Goal: Task Accomplishment & Management: Manage account settings

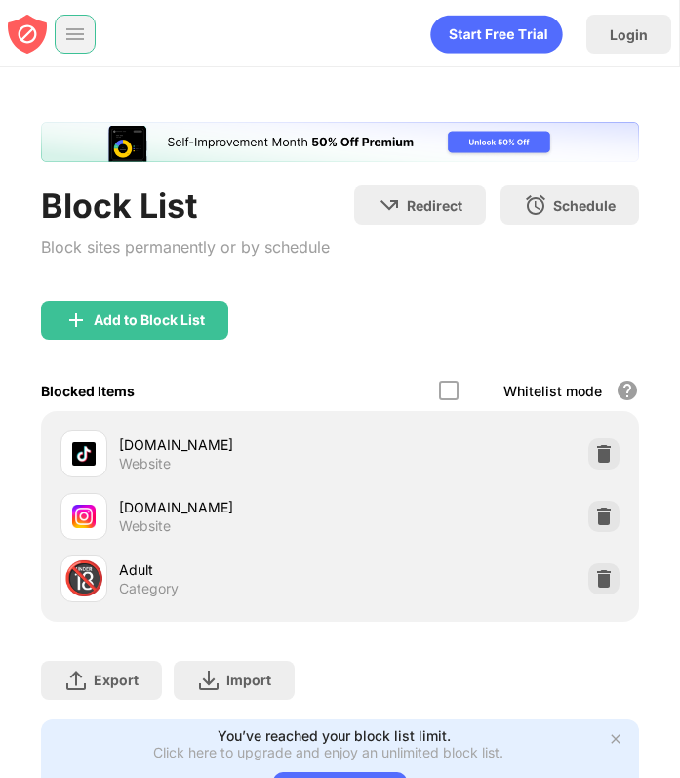
click at [71, 45] on div at bounding box center [75, 34] width 41 height 39
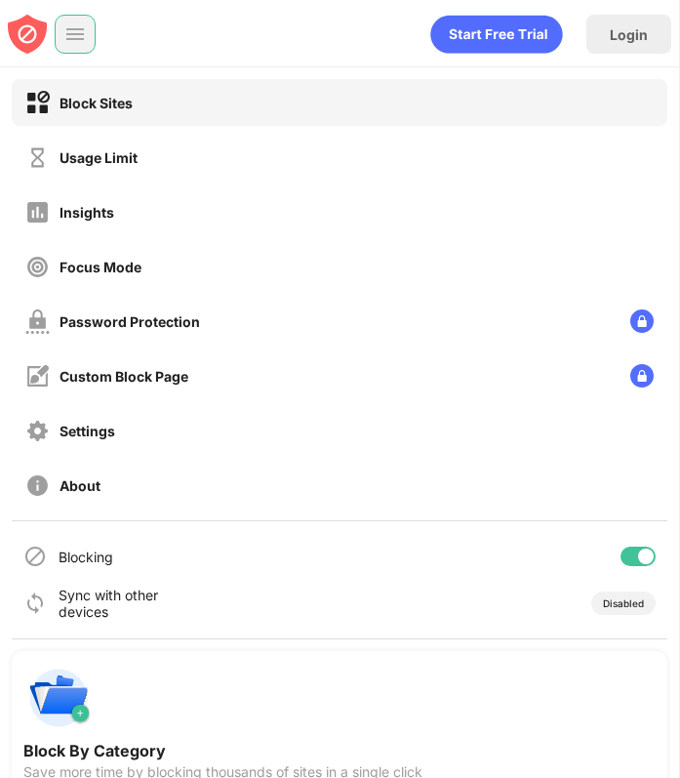
click at [84, 38] on img at bounding box center [75, 34] width 20 height 20
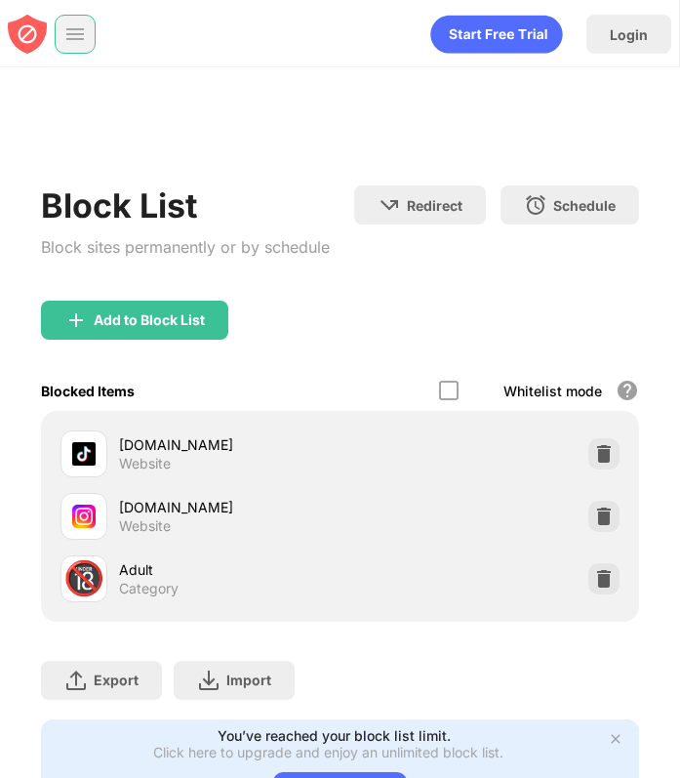
click at [79, 39] on img at bounding box center [75, 34] width 20 height 20
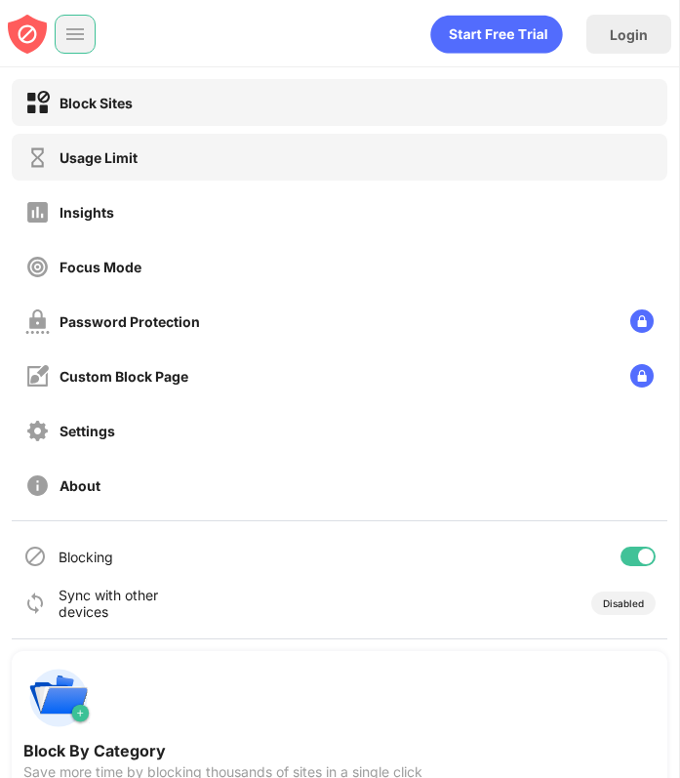
click at [89, 155] on div "Usage Limit" at bounding box center [99, 157] width 78 height 17
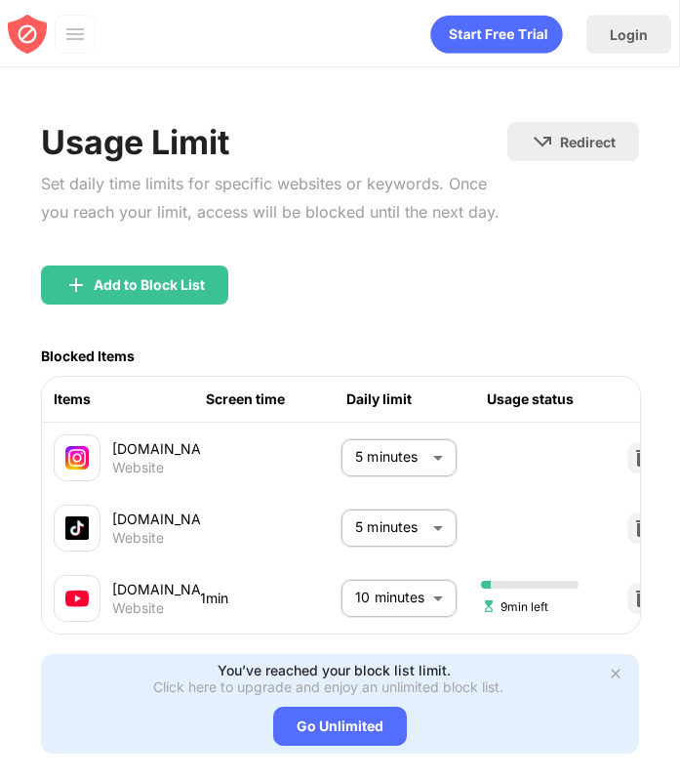
click at [426, 611] on body "Login Block Sites Usage Limit Insights Focus Mode Password Protection Custom Bl…" at bounding box center [340, 389] width 680 height 778
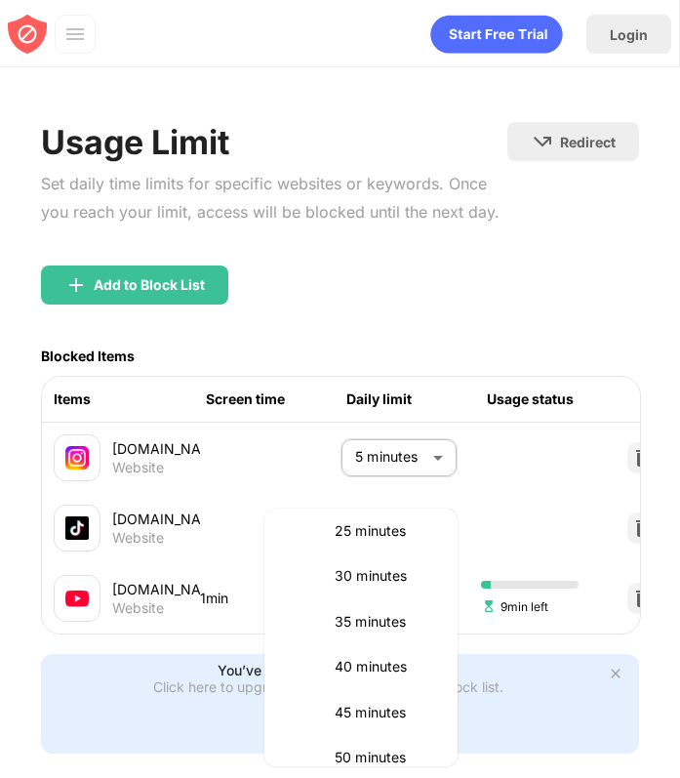
scroll to position [248, 0]
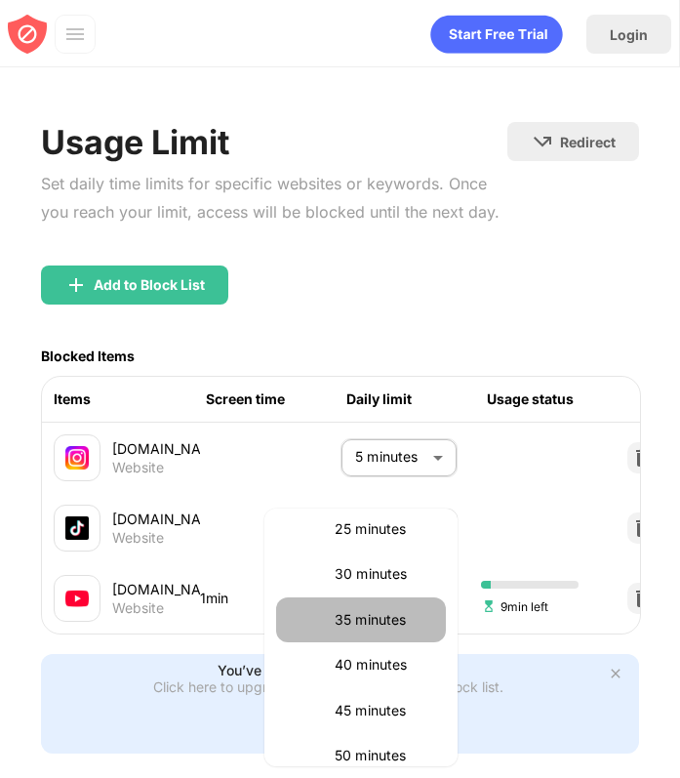
click at [369, 638] on li "35 minutes" at bounding box center [361, 619] width 170 height 45
type input "**"
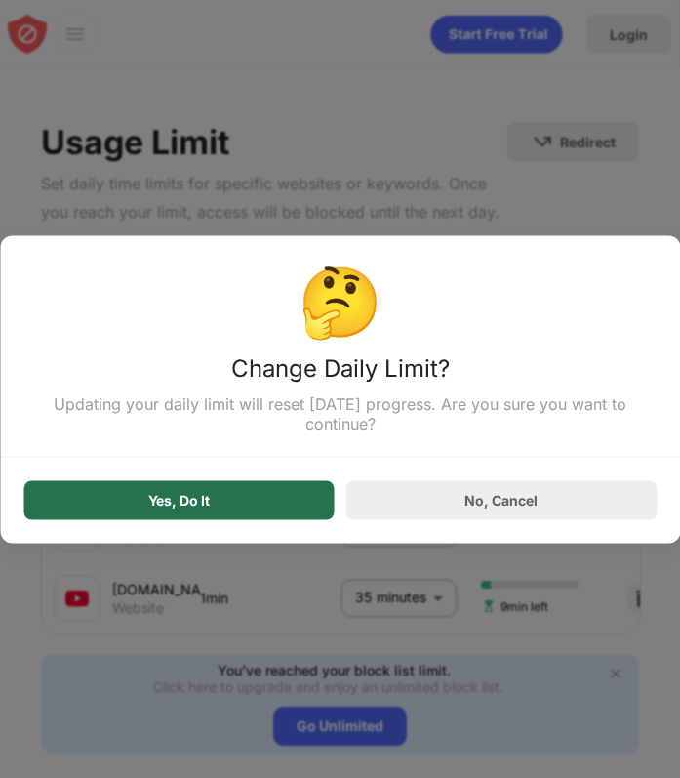
click at [168, 506] on div "Yes, Do It" at bounding box center [179, 500] width 62 height 16
